Goal: Communication & Community: Answer question/provide support

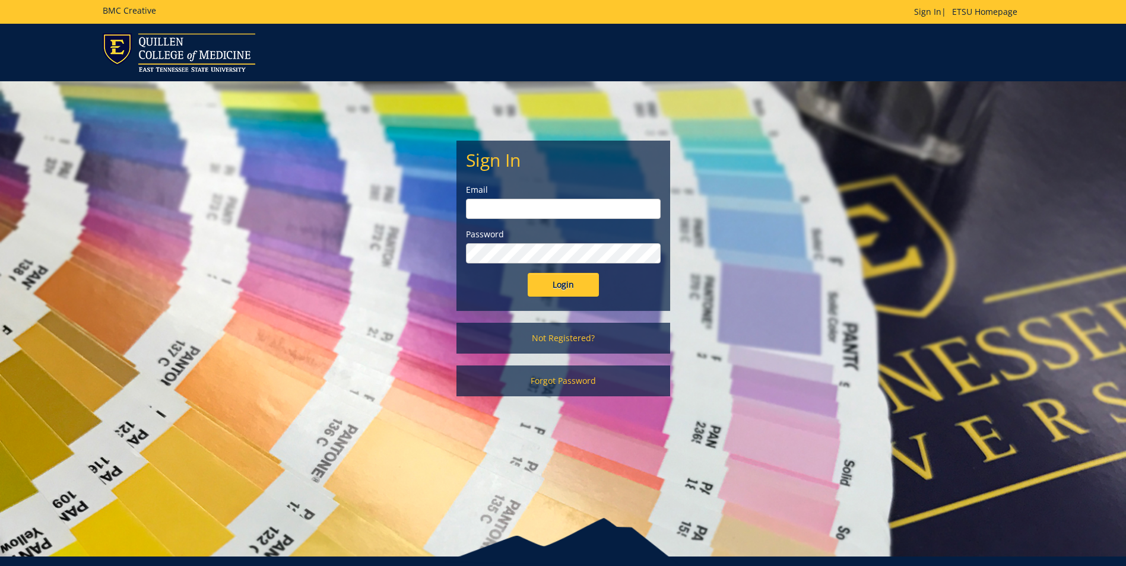
type input "[EMAIL_ADDRESS][DOMAIN_NAME]"
click at [574, 285] on input "Login" at bounding box center [563, 285] width 71 height 24
click at [555, 283] on input "Login" at bounding box center [563, 285] width 71 height 24
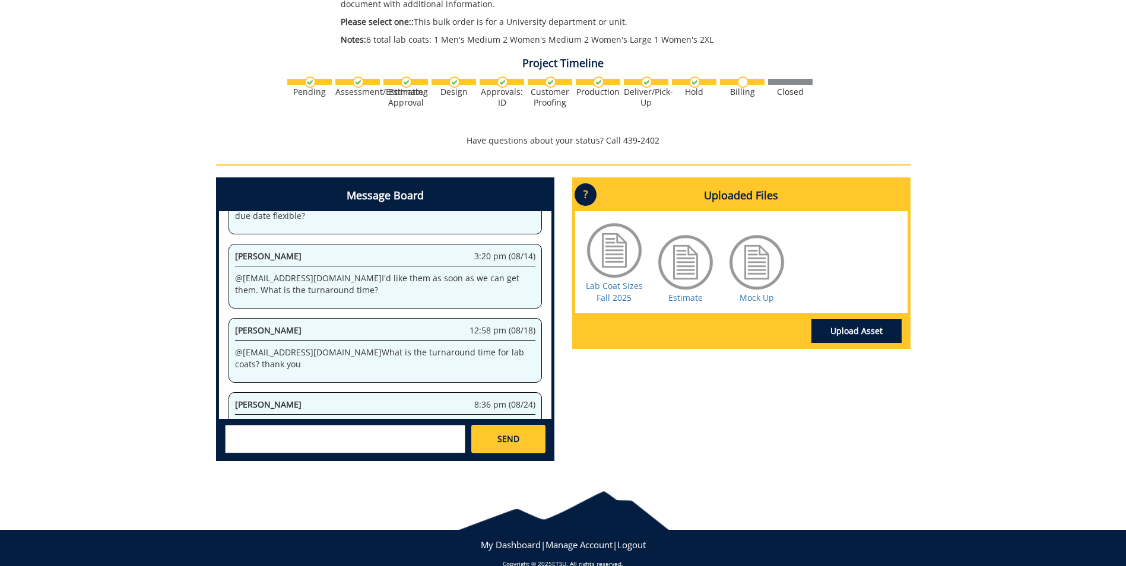
scroll to position [376, 0]
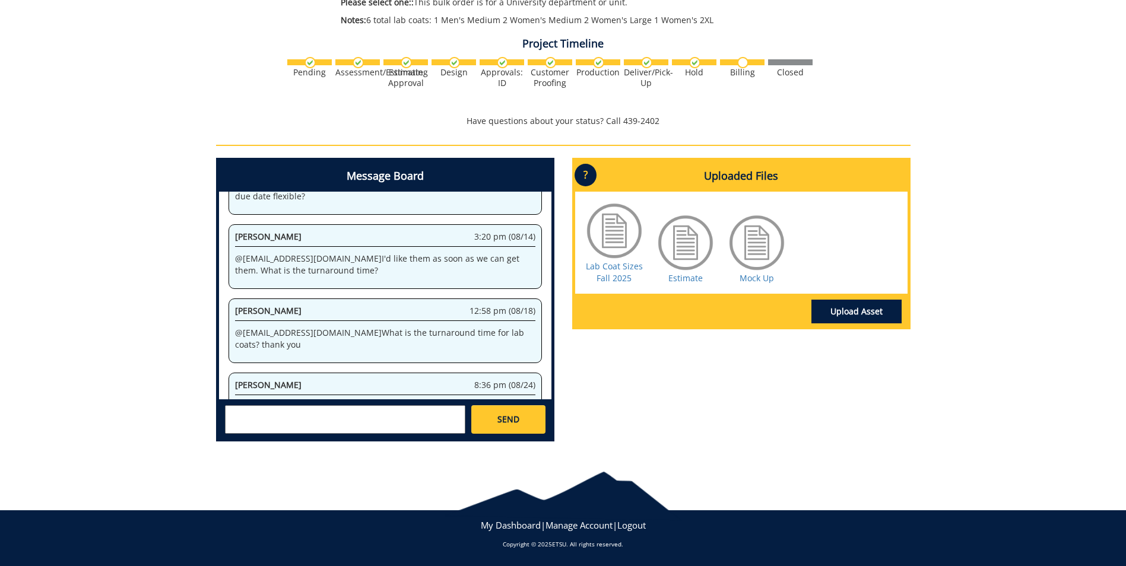
click at [336, 409] on textarea at bounding box center [345, 419] width 240 height 28
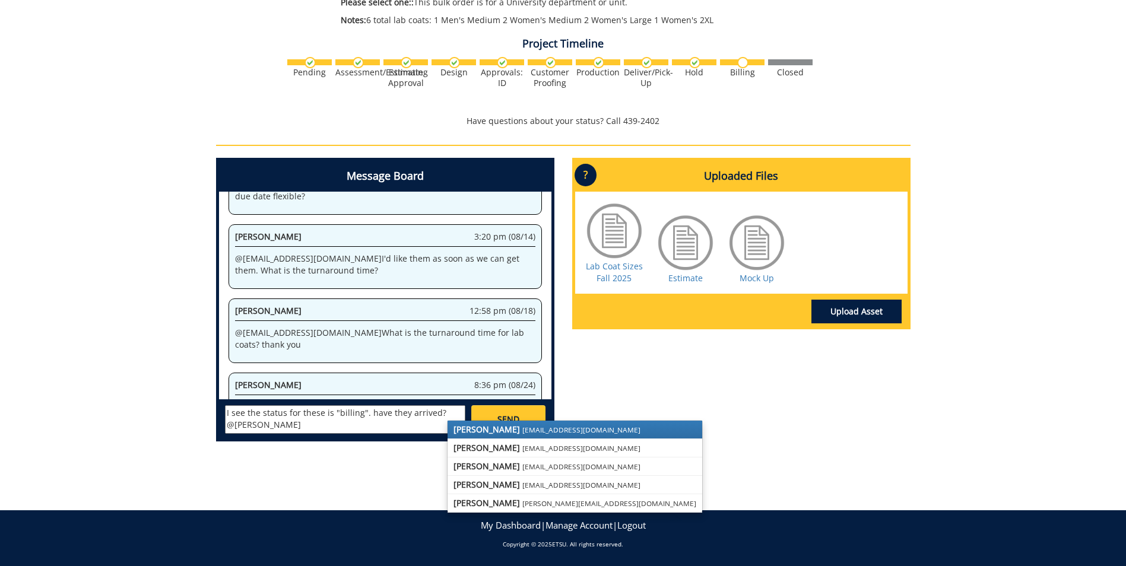
click at [522, 425] on small "[EMAIL_ADDRESS][DOMAIN_NAME]" at bounding box center [581, 429] width 118 height 9
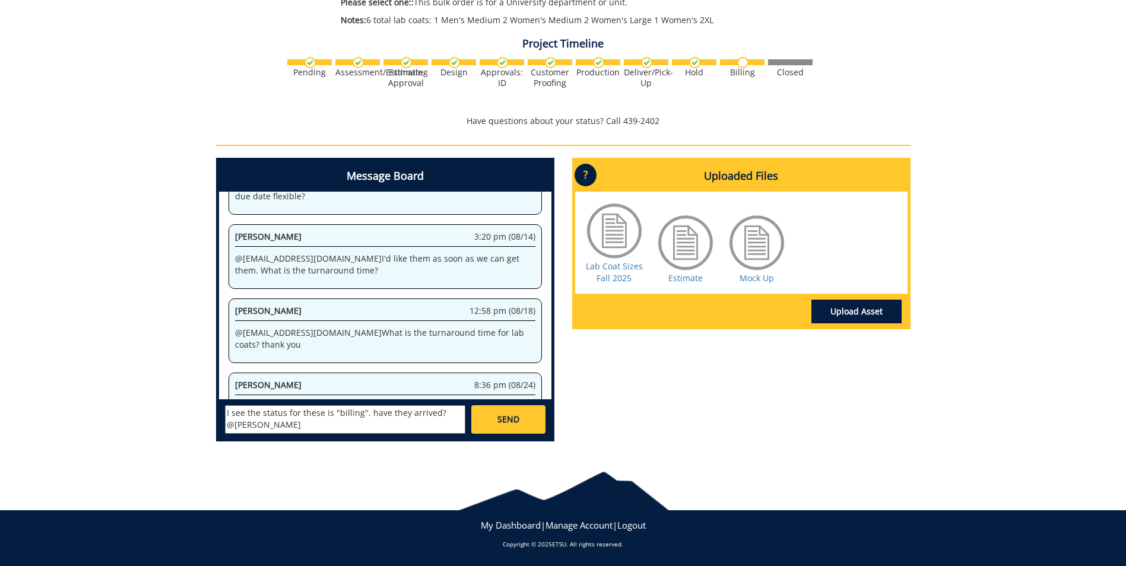
type textarea "I see the status for these is "billing". have they arrived? @sluderp@etsu.edu"
click at [517, 417] on span "SEND" at bounding box center [508, 420] width 22 height 12
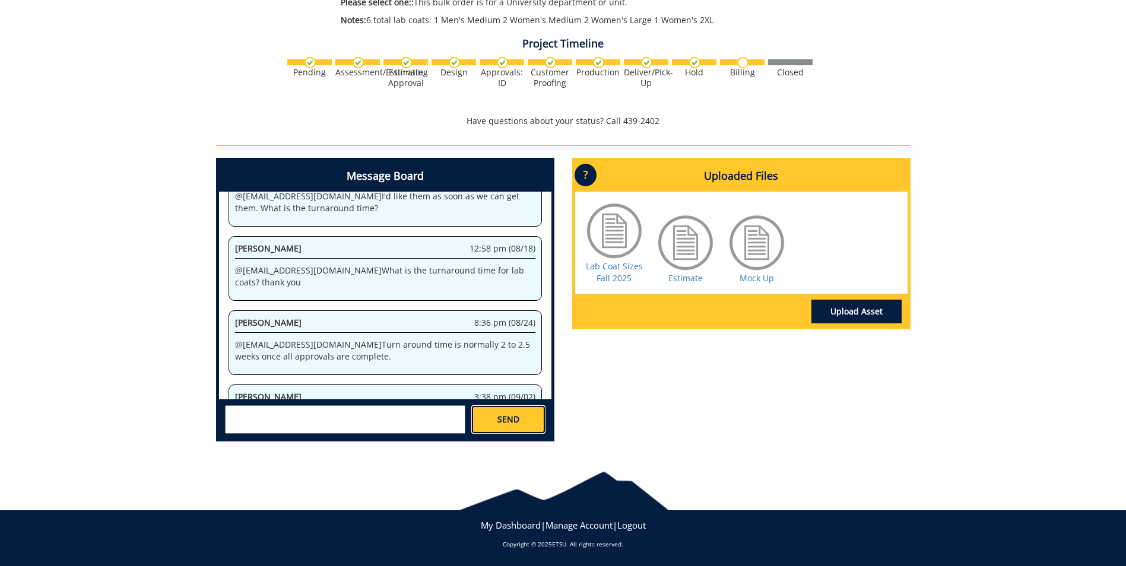
scroll to position [0, 0]
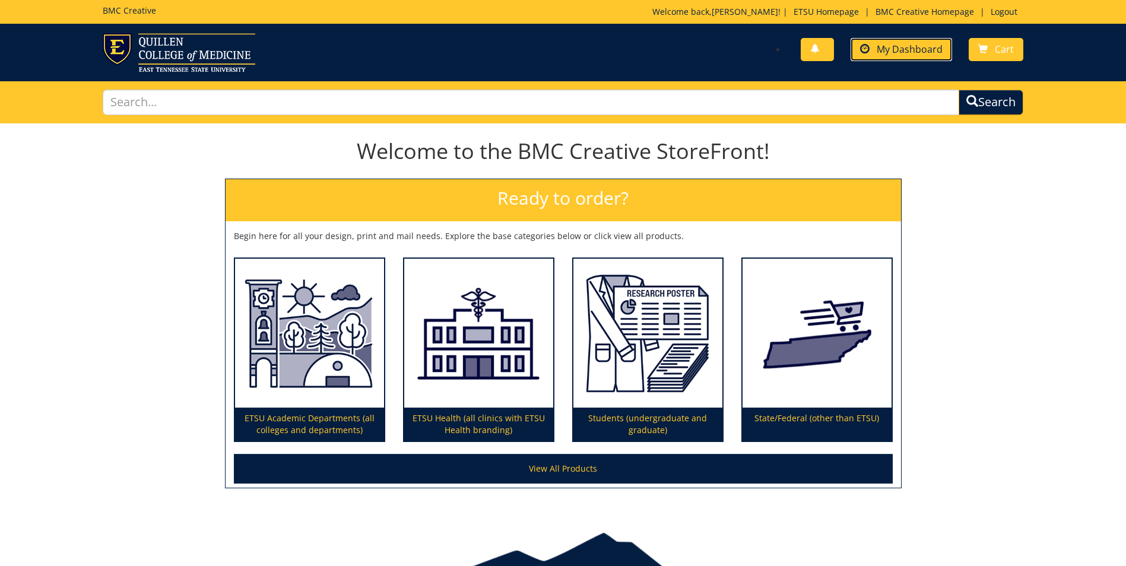
click at [915, 50] on span "My Dashboard" at bounding box center [909, 49] width 66 height 13
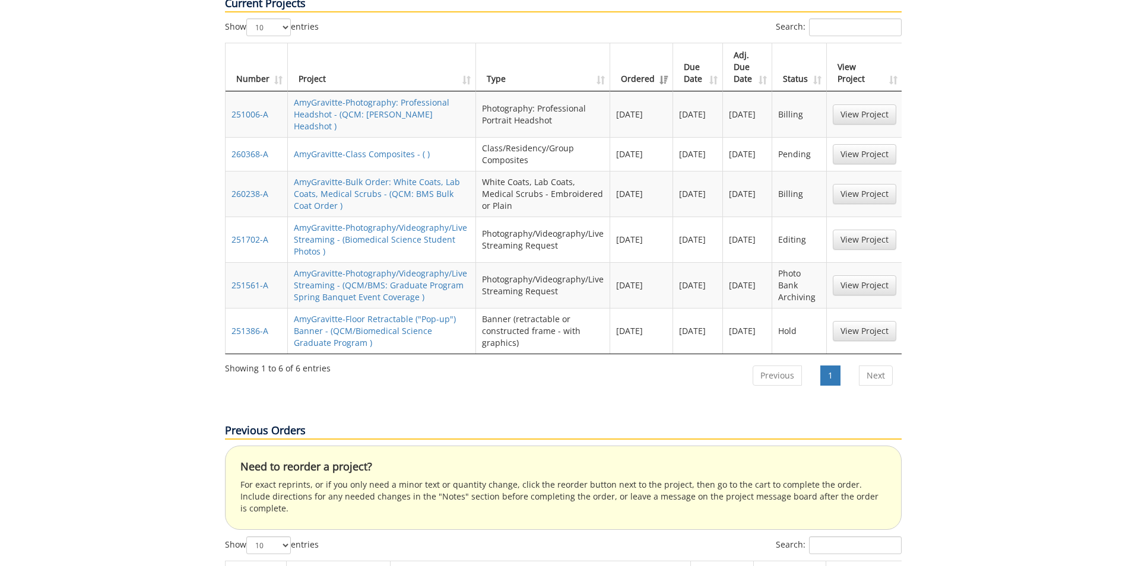
scroll to position [475, 0]
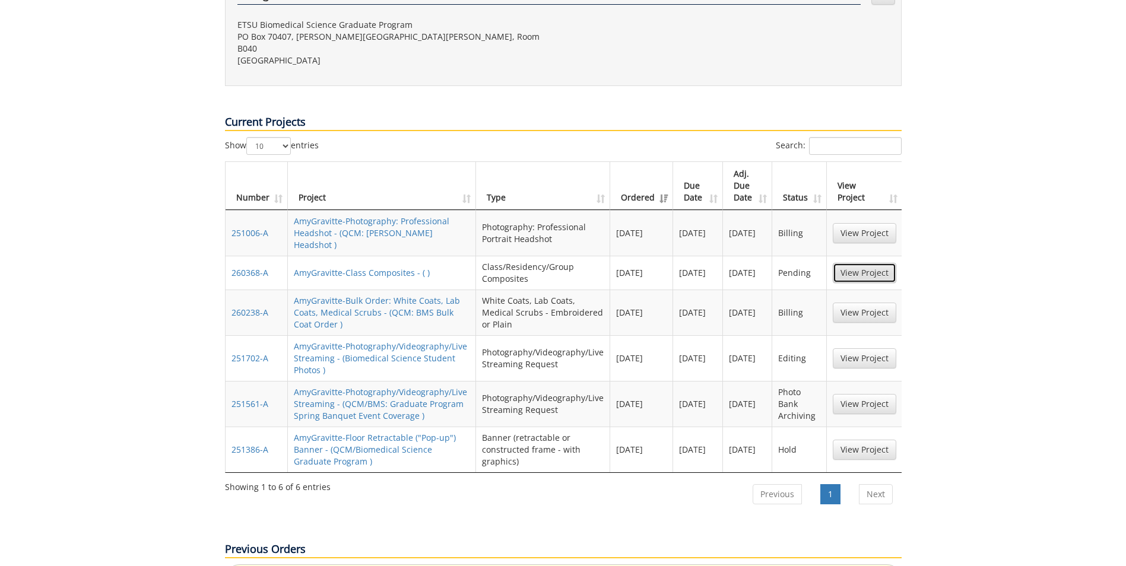
click at [867, 263] on link "View Project" at bounding box center [863, 273] width 63 height 20
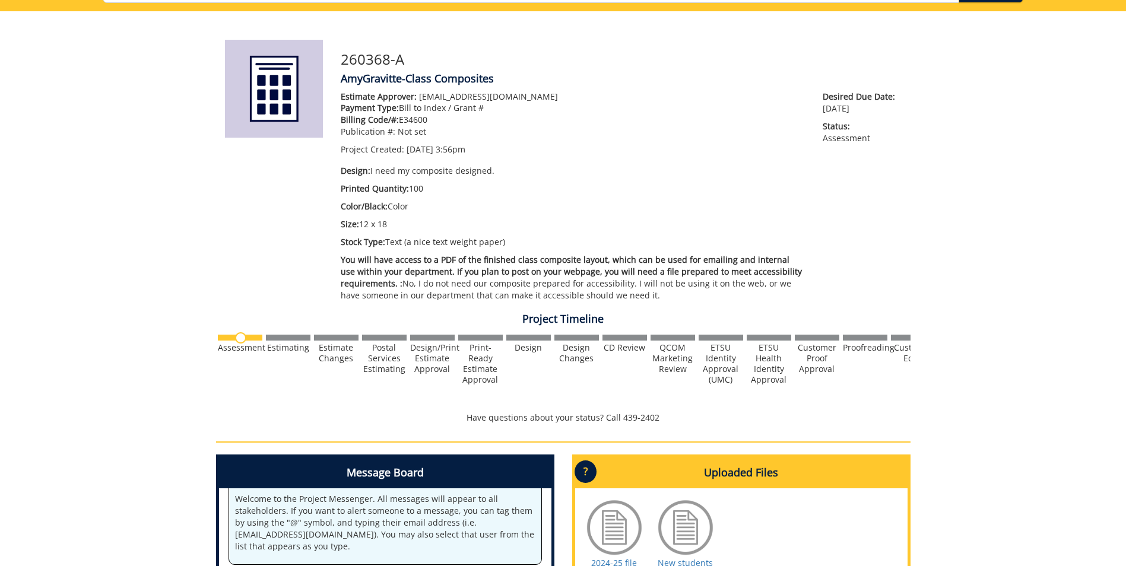
scroll to position [290, 0]
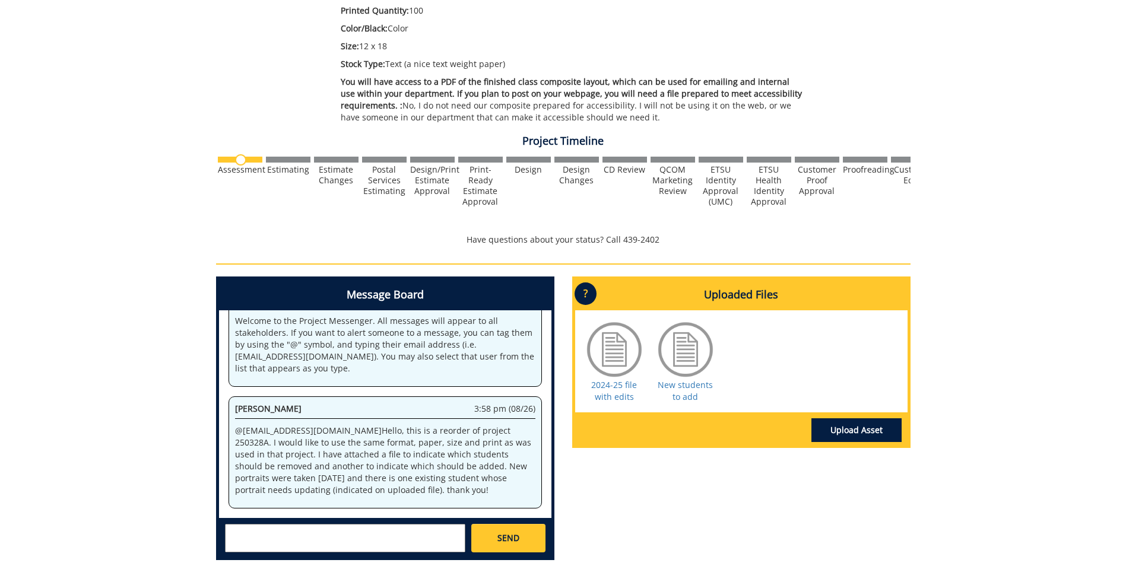
click at [265, 538] on textarea at bounding box center [345, 538] width 240 height 28
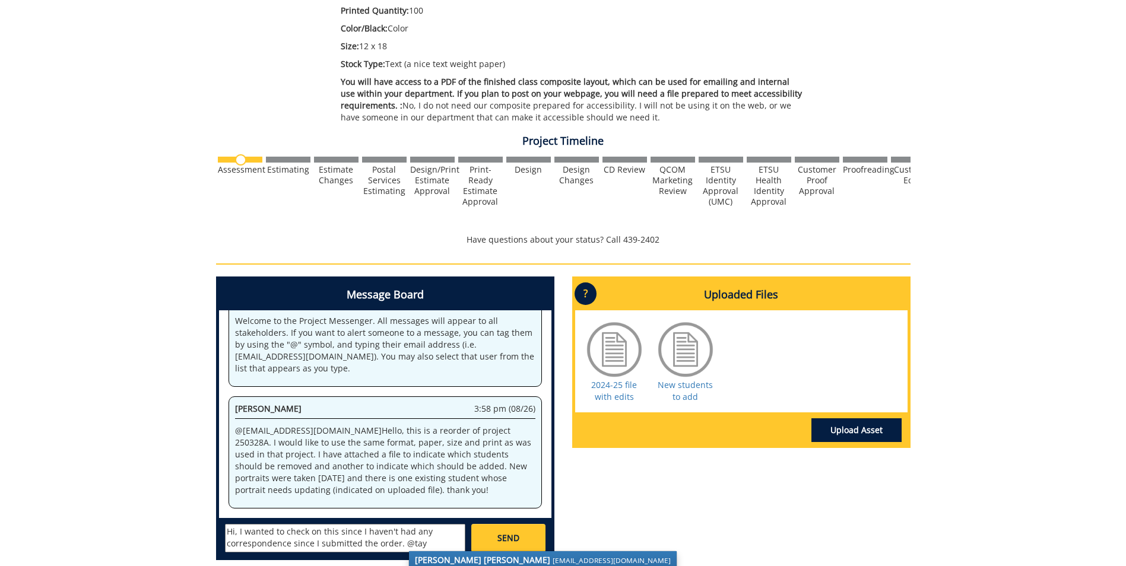
click at [552, 557] on small "[EMAIL_ADDRESS][DOMAIN_NAME]" at bounding box center [611, 559] width 118 height 9
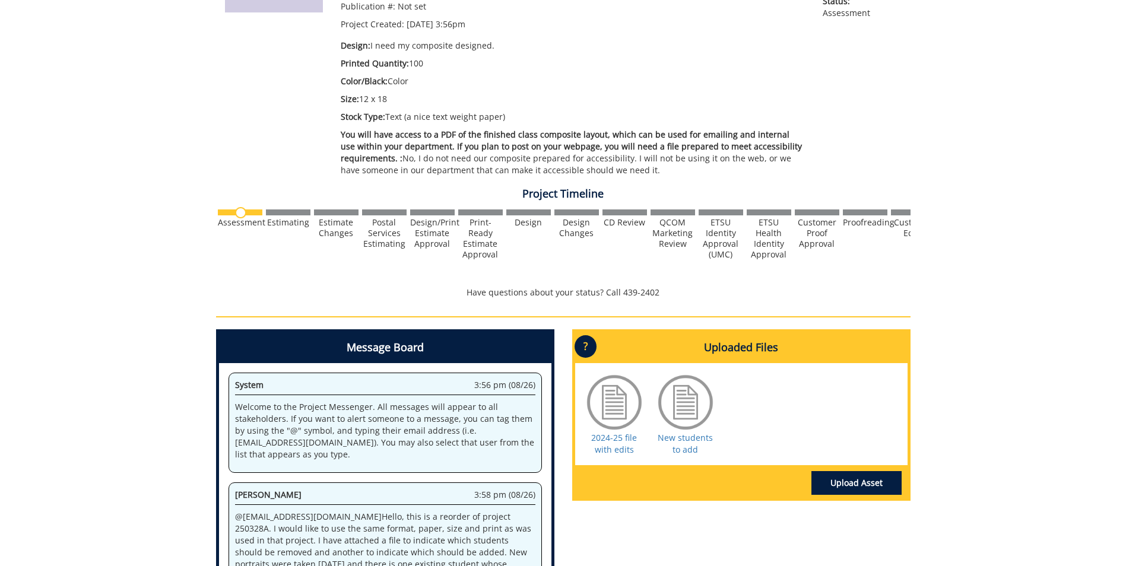
scroll to position [0, 0]
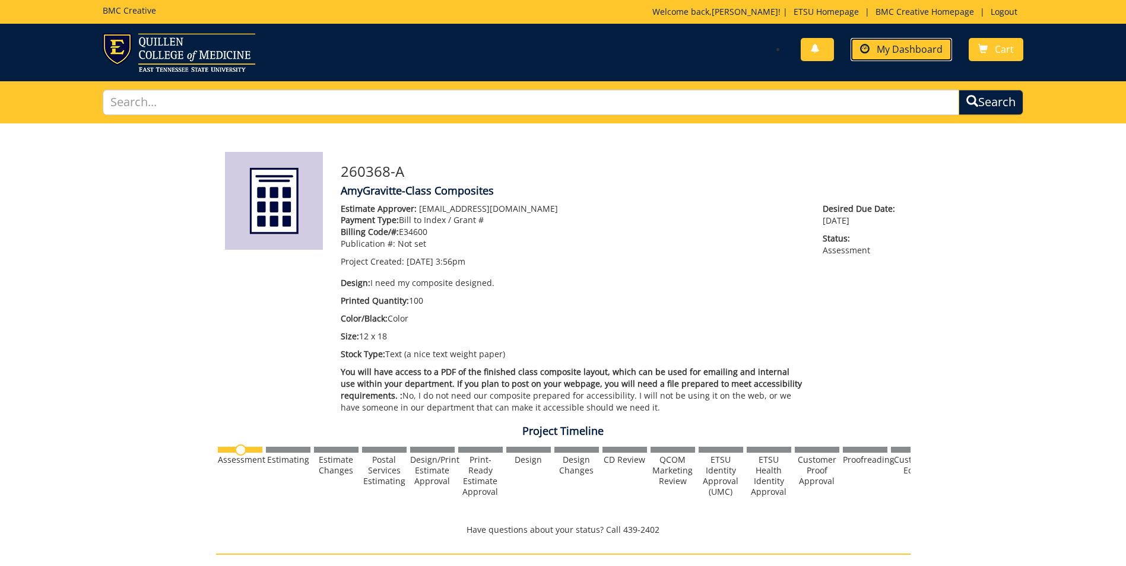
click at [883, 43] on span "My Dashboard" at bounding box center [909, 49] width 66 height 13
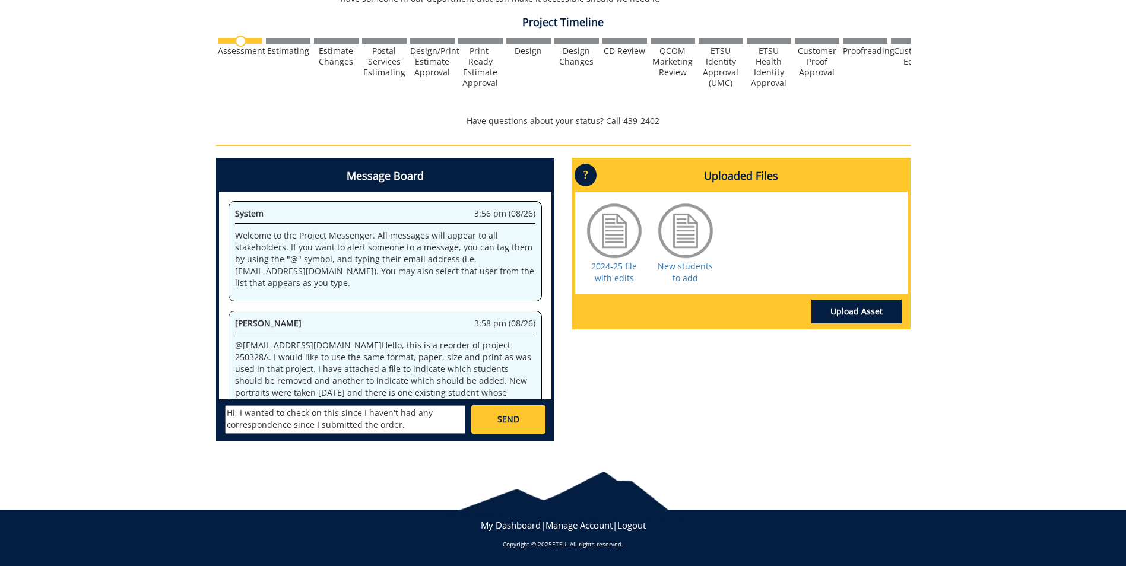
click at [416, 427] on textarea "Hi, I wanted to check on this since I haven't had any correspondence since I su…" at bounding box center [345, 419] width 240 height 28
click at [407, 422] on textarea "Hi, I wanted to check on this since I haven't had any correspondence since I su…" at bounding box center [345, 419] width 240 height 28
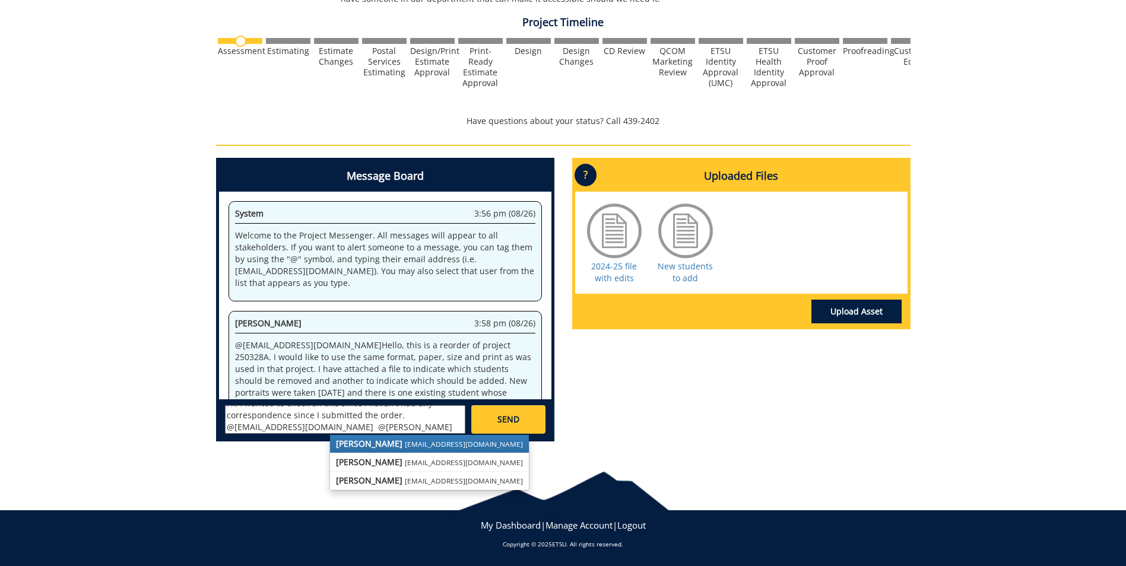
click at [405, 440] on small "[EMAIL_ADDRESS][DOMAIN_NAME]" at bounding box center [464, 443] width 118 height 9
type textarea "Hi, I wanted to check on this since I haven't had any correspondence since I su…"
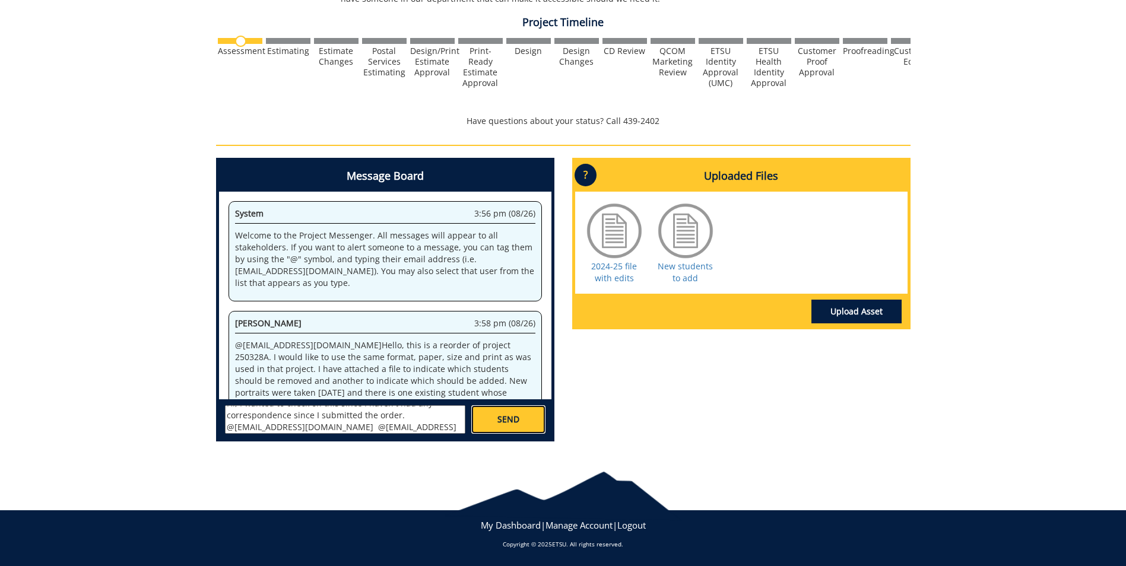
click at [515, 418] on span "SEND" at bounding box center [508, 420] width 22 height 12
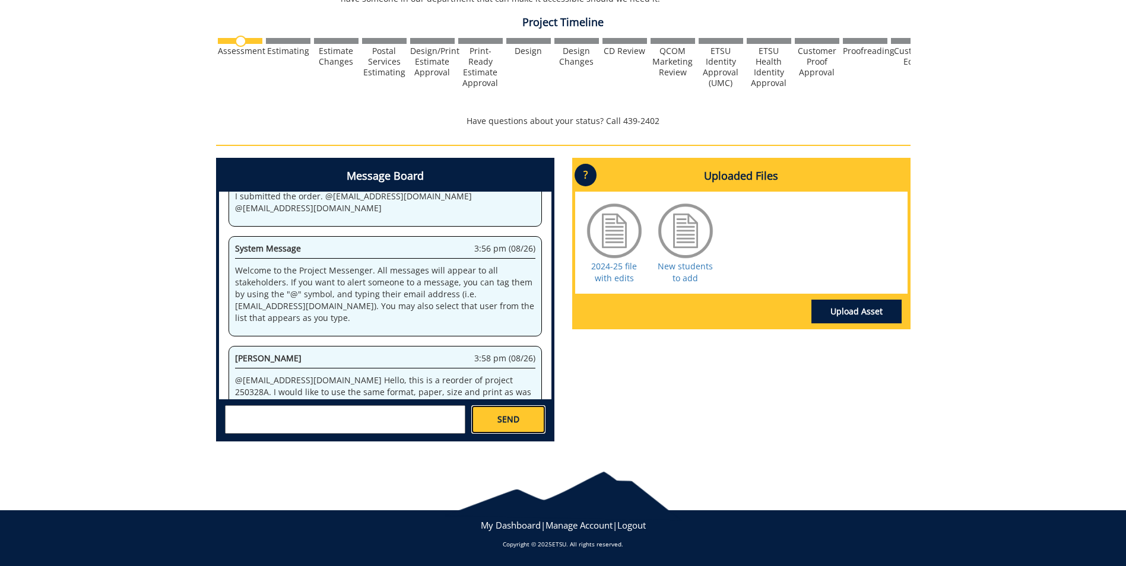
scroll to position [5608, 0]
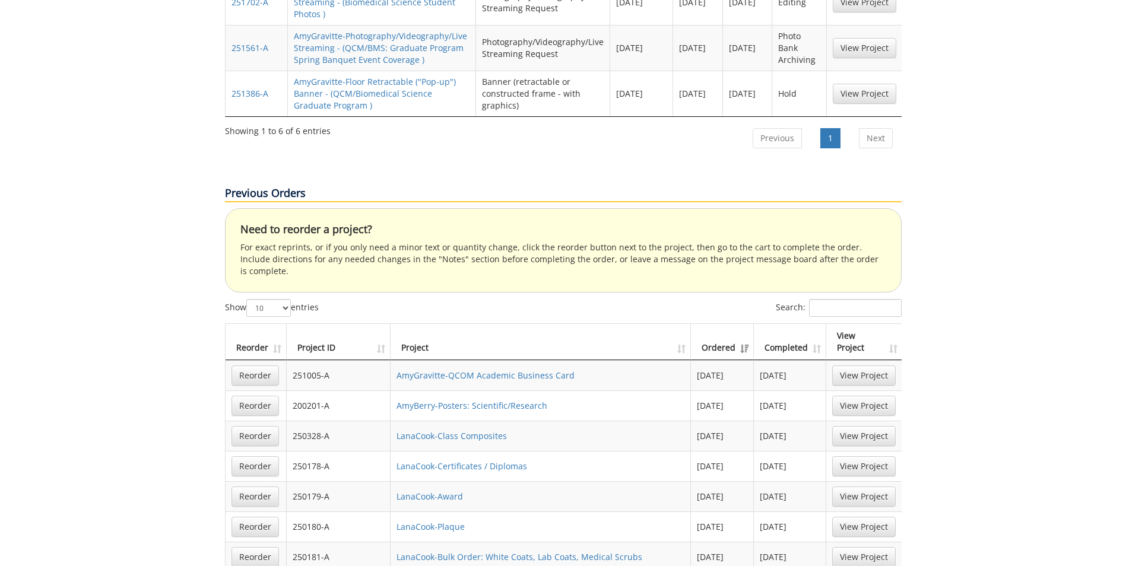
scroll to position [890, 0]
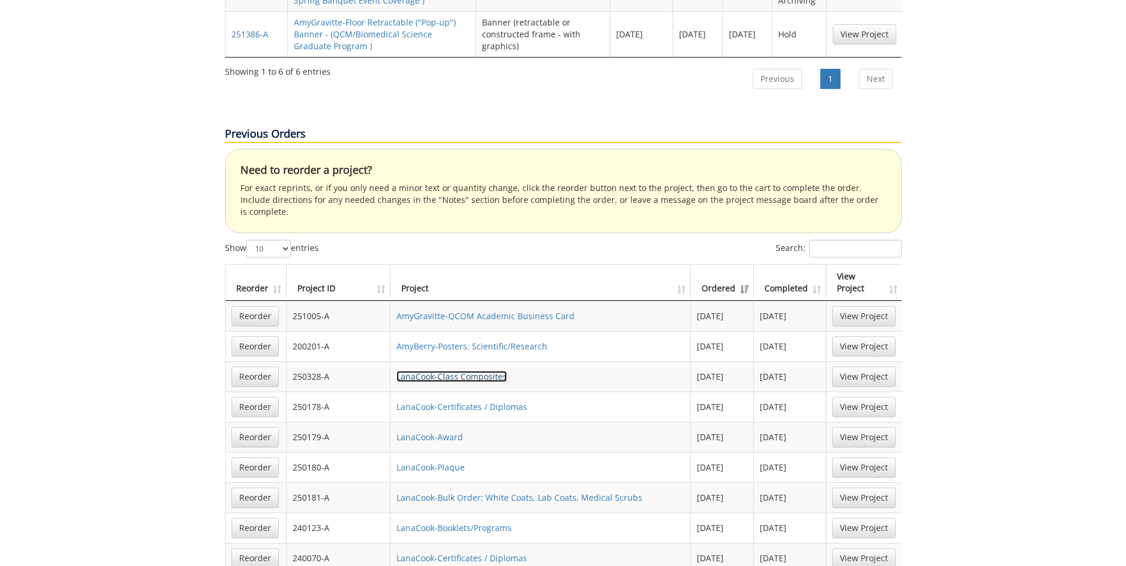
drag, startPoint x: 430, startPoint y: 309, endPoint x: 445, endPoint y: 305, distance: 15.8
click at [430, 371] on link "LanaCook-Class Composites" at bounding box center [451, 376] width 110 height 11
